Goal: Obtain resource: Download file/media

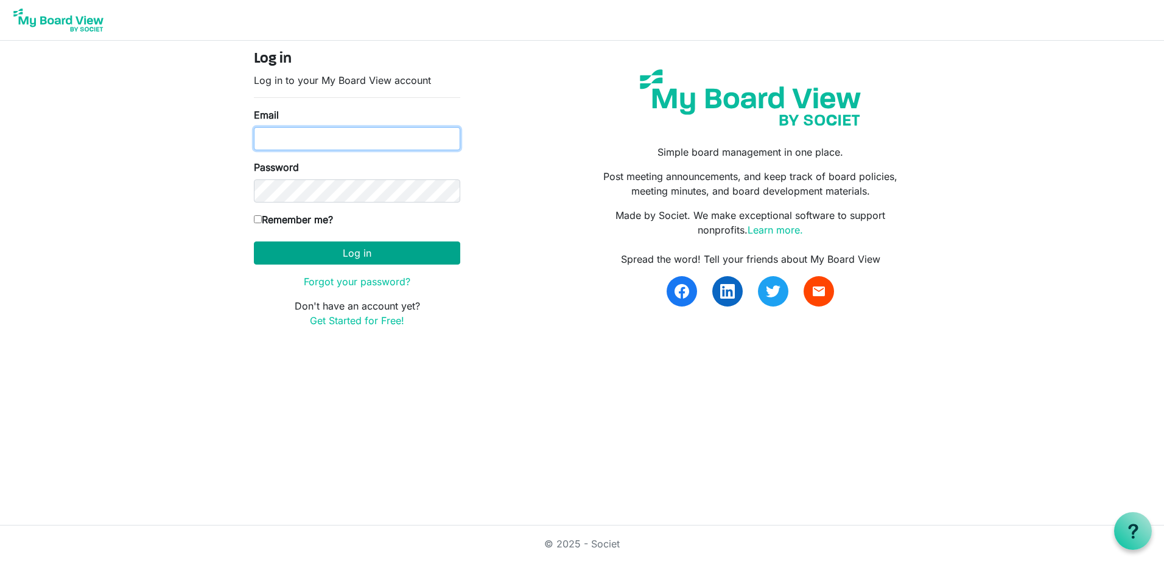
type input "pam@arc-ad.org"
click at [359, 254] on button "Log in" at bounding box center [357, 253] width 206 height 23
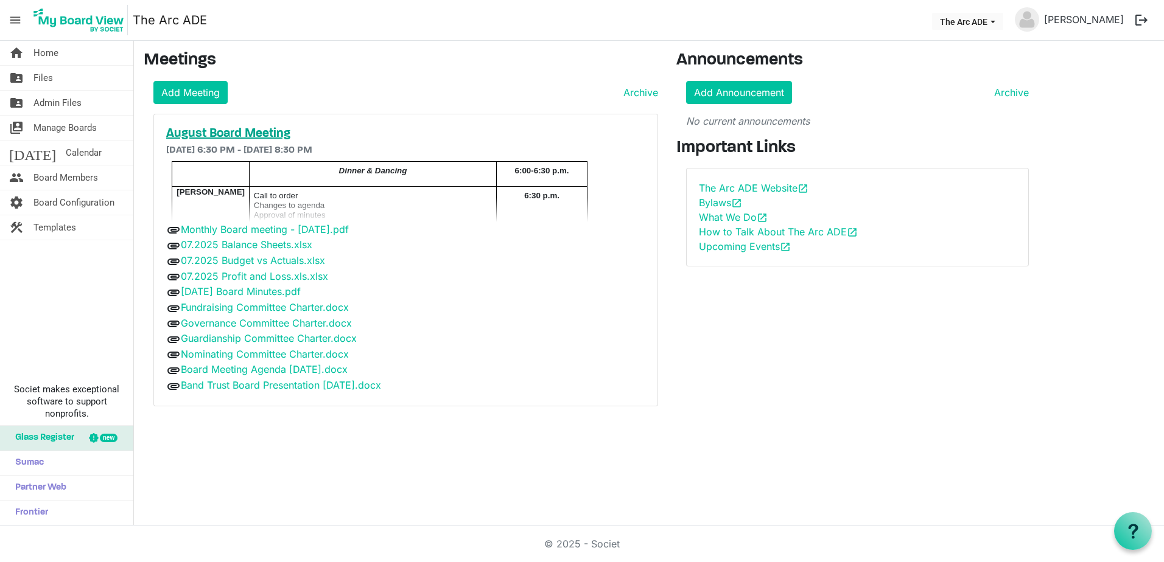
click at [258, 130] on h5 "August Board Meeting" at bounding box center [405, 134] width 479 height 15
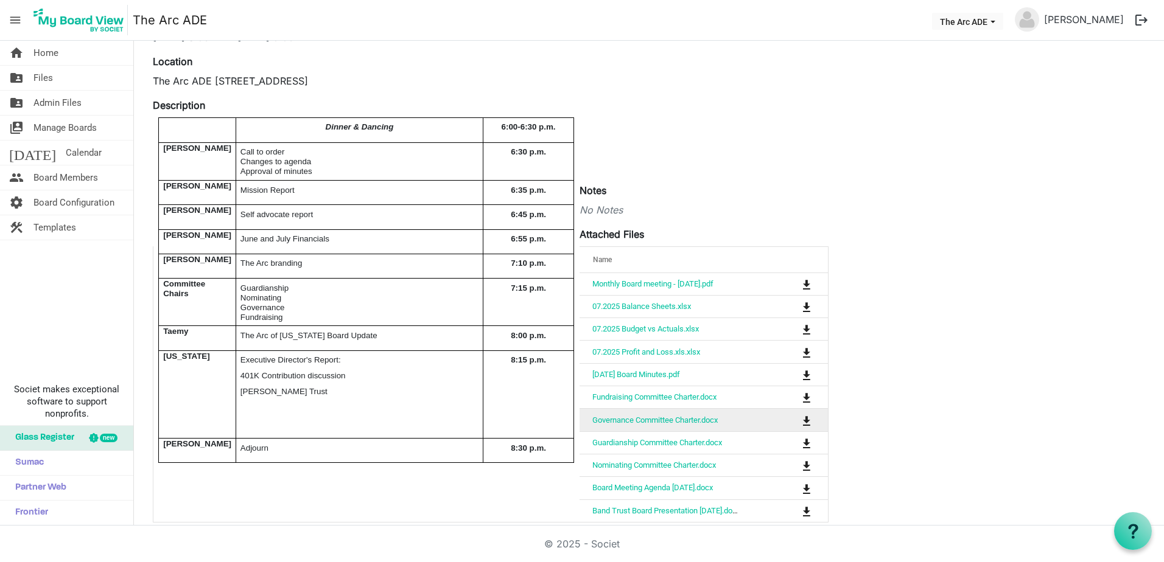
scroll to position [122, 0]
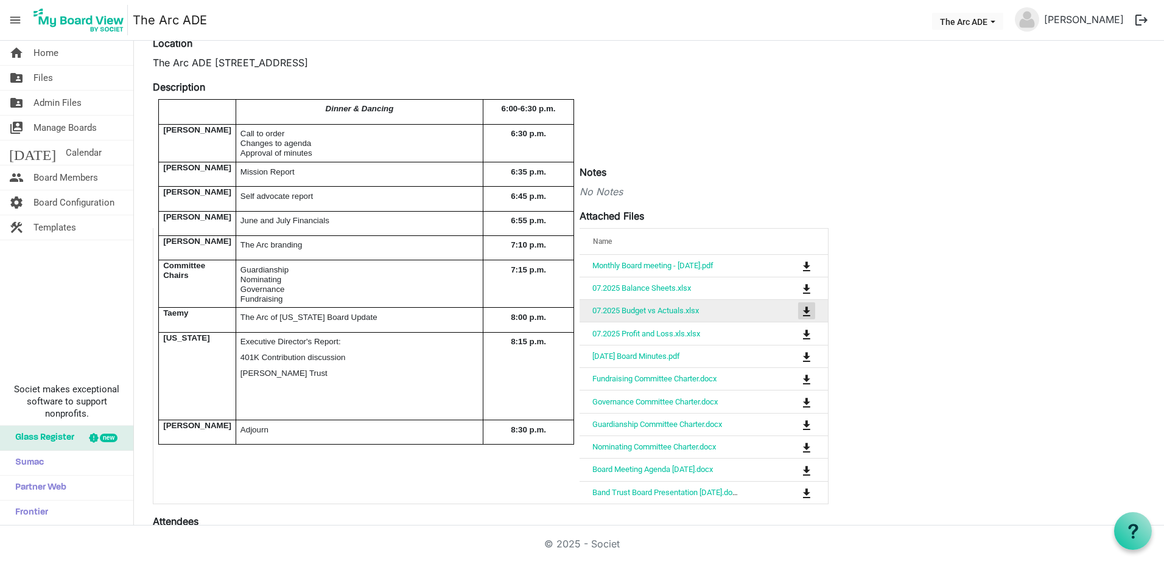
click at [808, 310] on span "is Command column column header" at bounding box center [806, 312] width 7 height 10
click at [808, 467] on span "is Command column column header" at bounding box center [806, 471] width 7 height 10
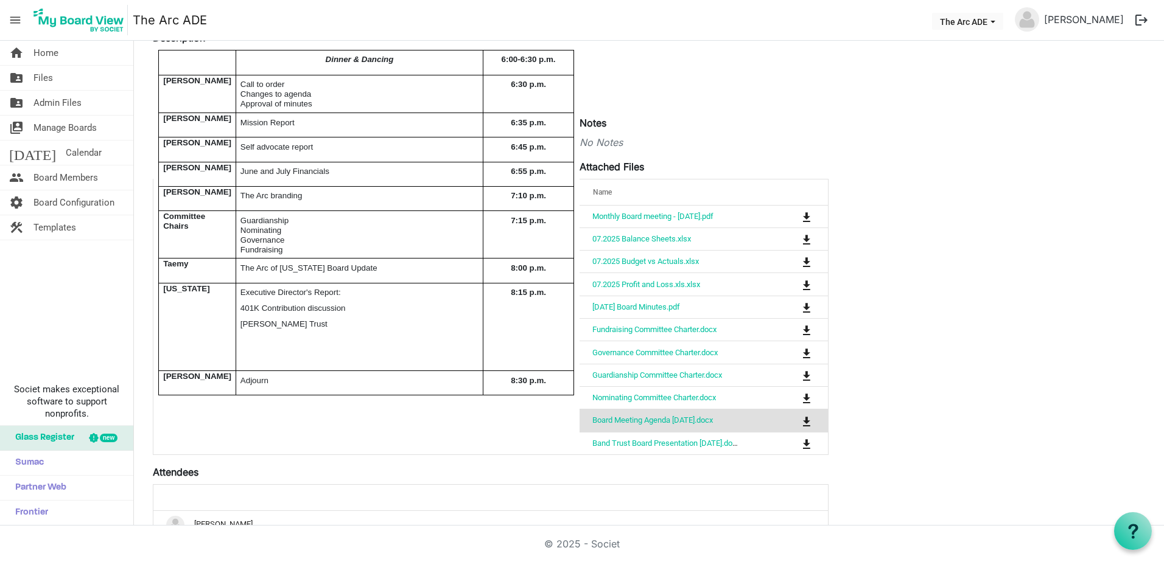
scroll to position [243, 0]
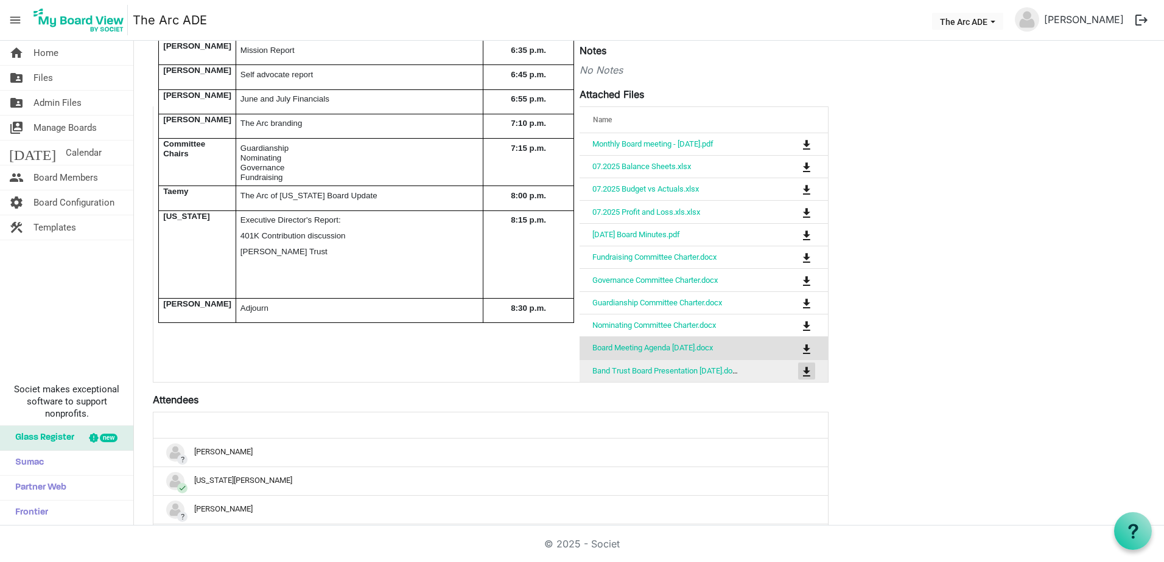
click at [804, 369] on span "is Command column column header" at bounding box center [806, 372] width 7 height 10
